Goal: Task Accomplishment & Management: Manage account settings

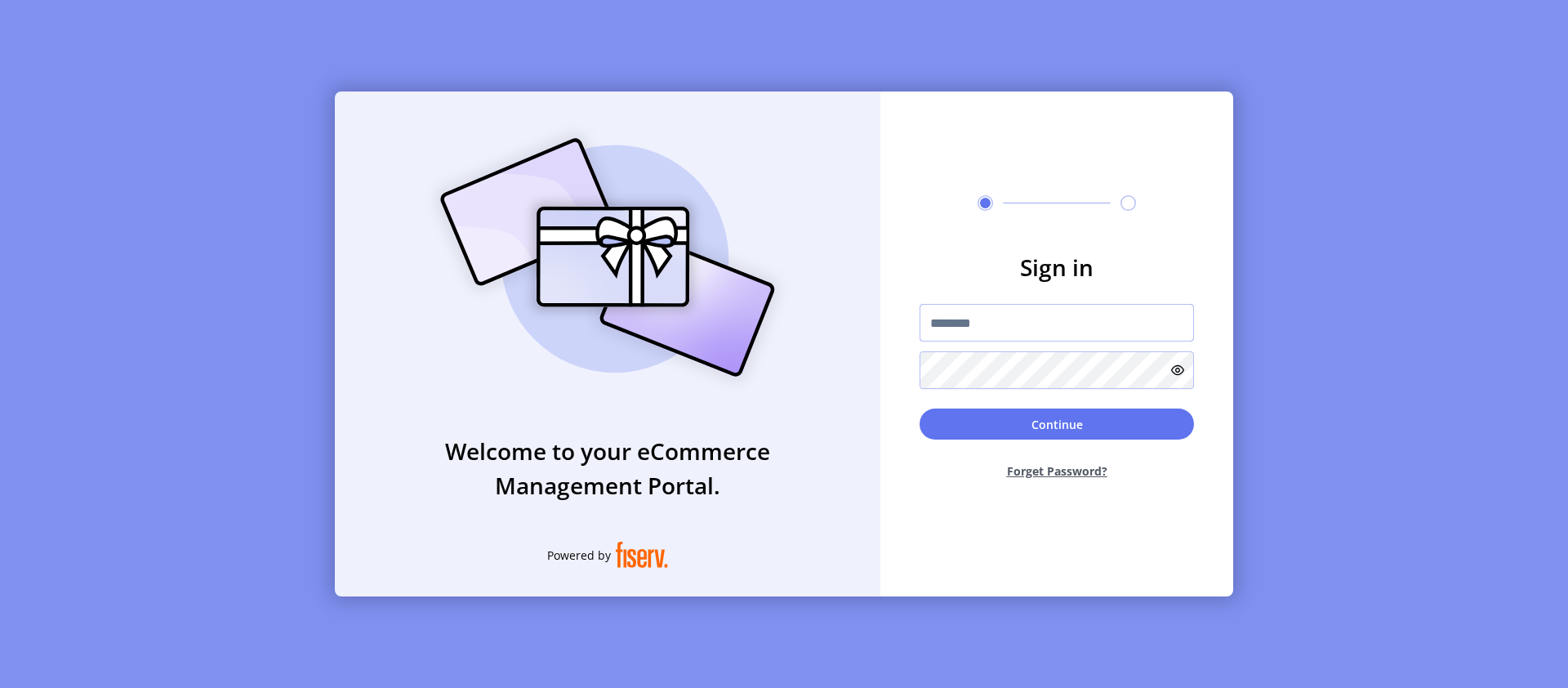
click at [1057, 322] on input "text" at bounding box center [1056, 322] width 275 height 38
type input "**********"
click at [1057, 424] on button "Continue" at bounding box center [1056, 424] width 275 height 31
